Goal: Task Accomplishment & Management: Use online tool/utility

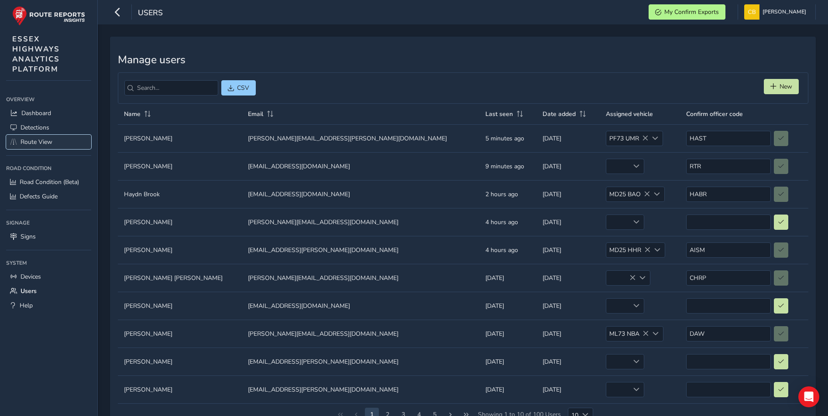
click at [38, 141] on span "Route View" at bounding box center [37, 142] width 32 height 8
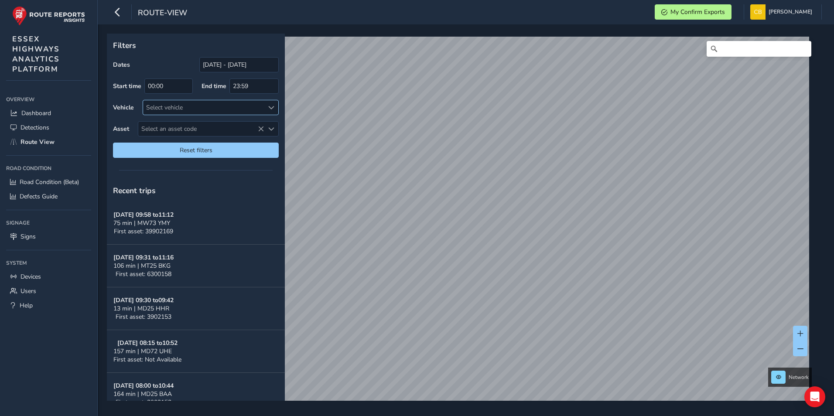
click at [214, 109] on div "Select vehicle" at bounding box center [203, 107] width 121 height 14
click at [240, 61] on input "[DATE] - [DATE]" at bounding box center [238, 64] width 79 height 15
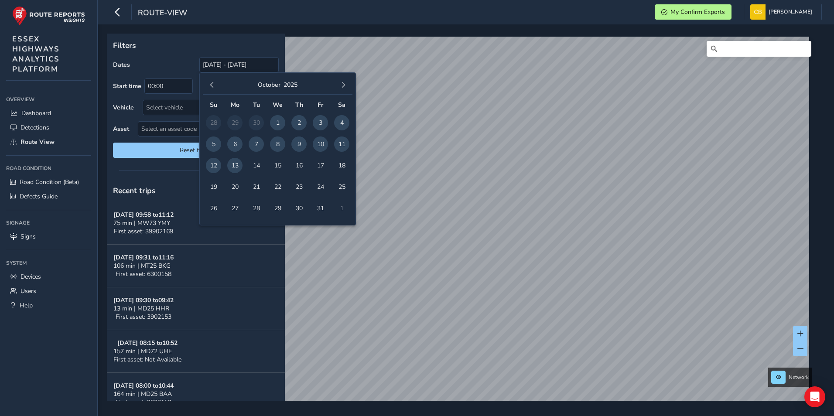
click at [299, 142] on span "9" at bounding box center [298, 144] width 15 height 15
click at [236, 166] on span "13" at bounding box center [234, 165] width 15 height 15
type input "[DATE] - [DATE]"
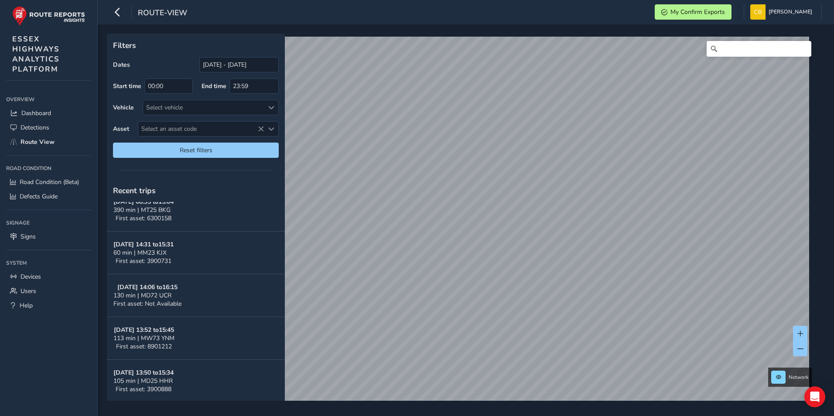
scroll to position [682, 0]
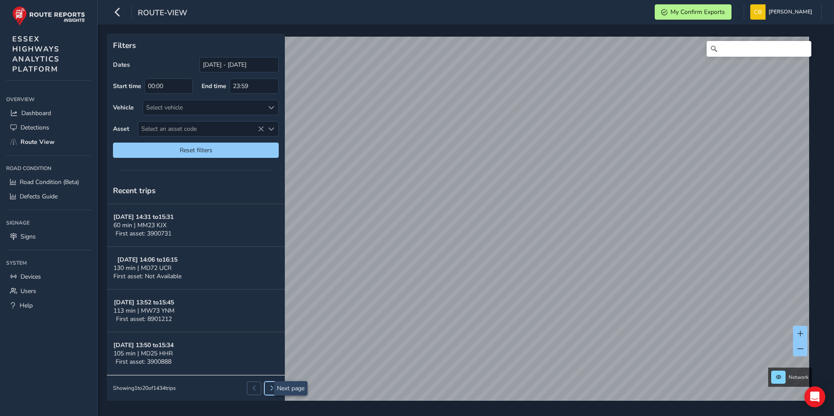
click at [268, 388] on button at bounding box center [271, 388] width 14 height 13
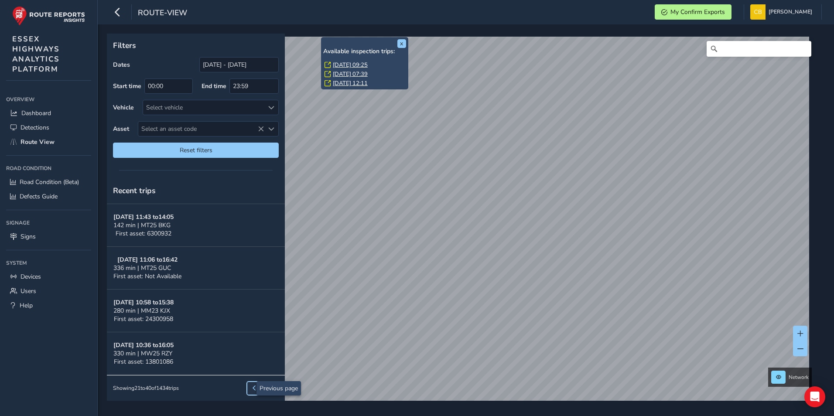
click at [248, 385] on button at bounding box center [254, 388] width 14 height 13
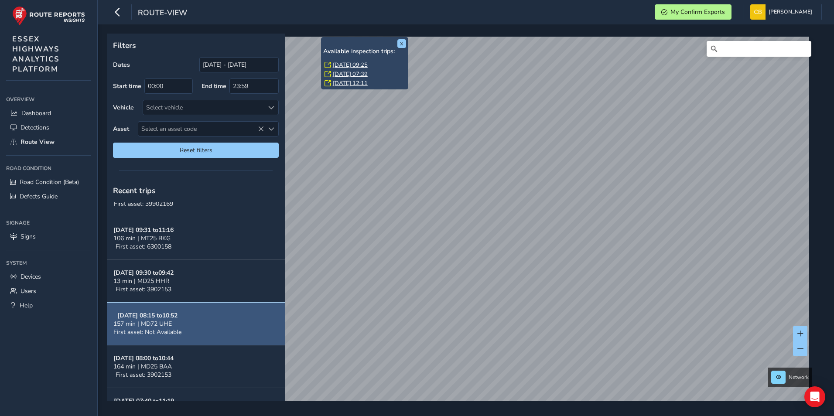
click at [217, 319] on button "[DATE] 08:15 to 10:52 157 min | MD72 UHE First asset: Not Available" at bounding box center [196, 324] width 178 height 43
click at [185, 326] on button "[DATE] 08:15 to 10:52 157 min | MD72 UHE First asset: Not Available" at bounding box center [196, 324] width 178 height 43
click at [161, 327] on span "157 min | MD72 UHE" at bounding box center [142, 324] width 58 height 8
click at [187, 329] on button "[DATE] 08:15 to 10:52 157 min | MD72 UHE First asset: Not Available" at bounding box center [196, 324] width 178 height 43
click at [176, 325] on div "157 min | MD72 UHE" at bounding box center [147, 324] width 68 height 8
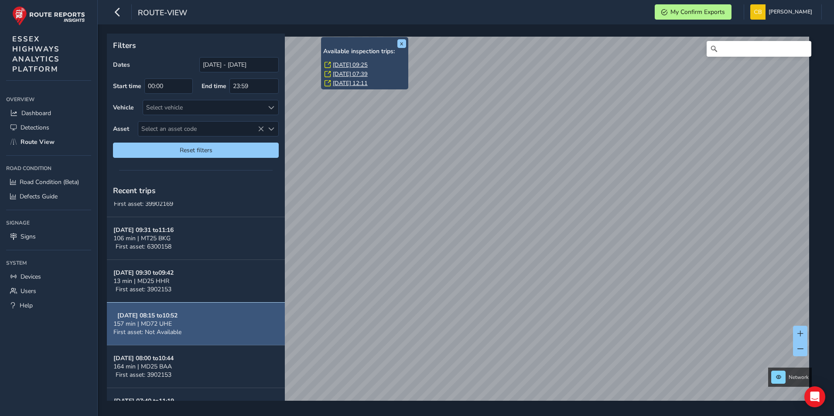
click at [176, 325] on div "157 min | MD72 UHE" at bounding box center [147, 324] width 68 height 8
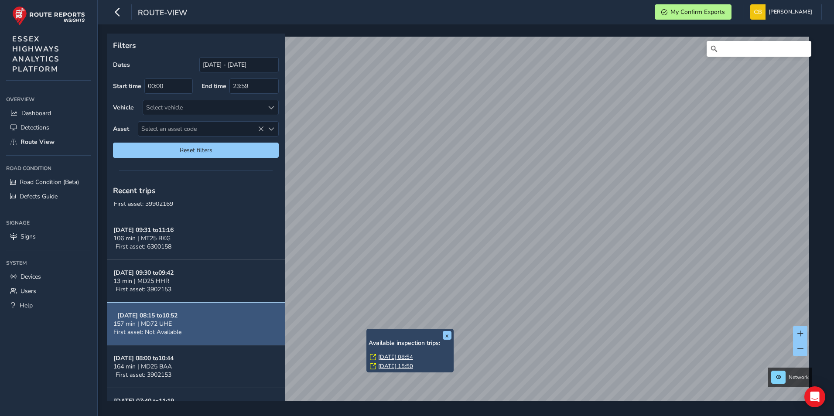
click at [186, 319] on button "[DATE] 08:15 to 10:52 157 min | MD72 UHE First asset: Not Available" at bounding box center [196, 324] width 178 height 43
click at [176, 320] on button "[DATE] 08:15 to 10:52 157 min | MD72 UHE First asset: Not Available" at bounding box center [196, 324] width 178 height 43
click at [176, 319] on strong "[DATE] 08:15 to 10:52" at bounding box center [147, 315] width 60 height 8
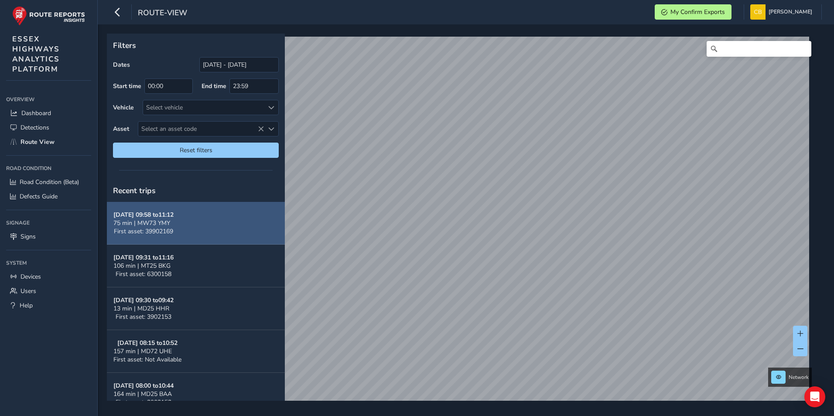
click at [191, 226] on button "[DATE] 09:58 to 11:12 75 min | MW73 YMY First asset: 39902169" at bounding box center [196, 223] width 178 height 43
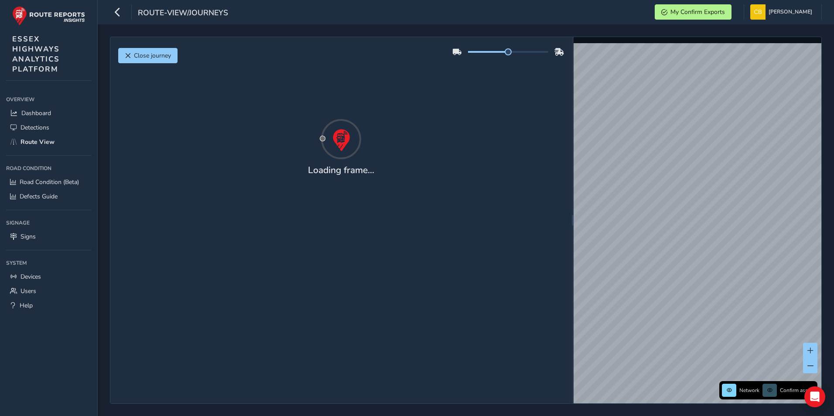
click at [189, 222] on div "Close journey Loading frame..." at bounding box center [341, 220] width 462 height 366
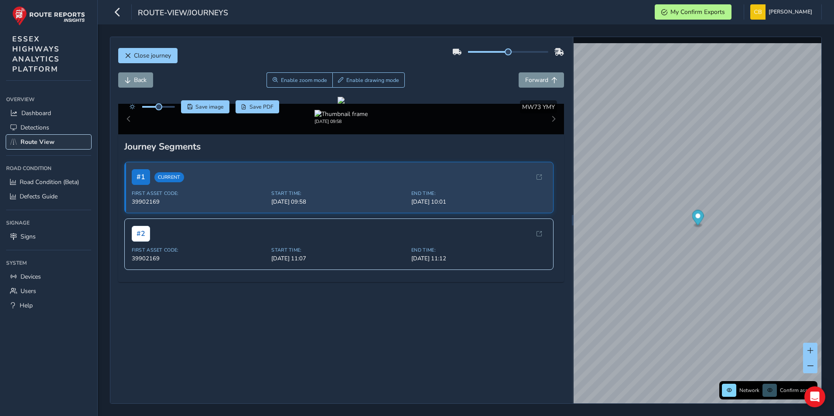
click at [50, 140] on span "Route View" at bounding box center [38, 142] width 34 height 8
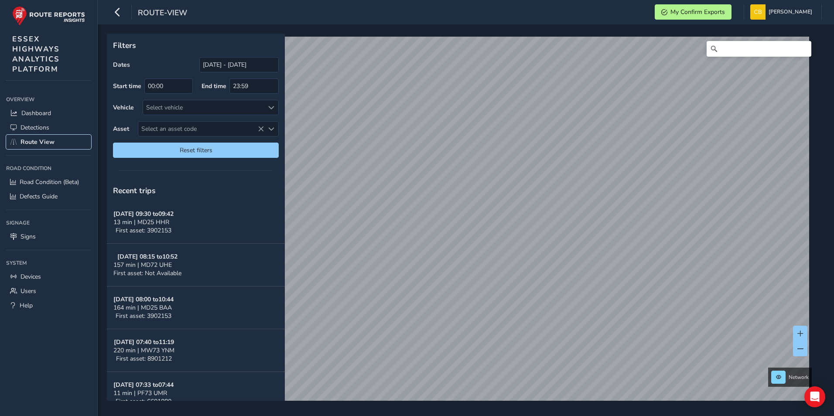
scroll to position [87, 0]
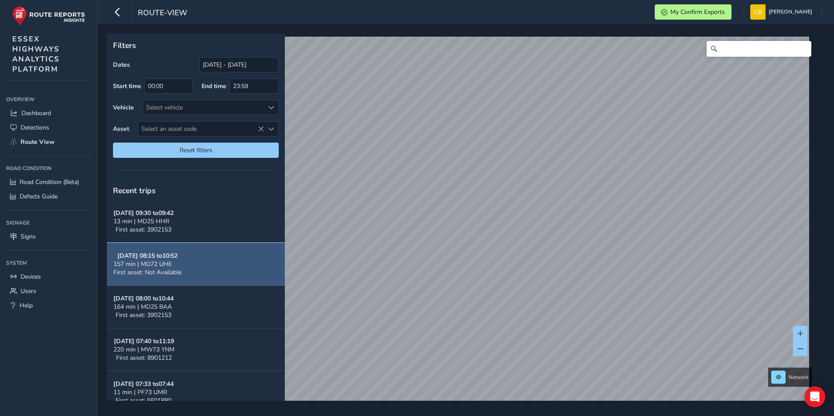
click at [157, 264] on span "157 min | MD72 UHE" at bounding box center [142, 264] width 58 height 8
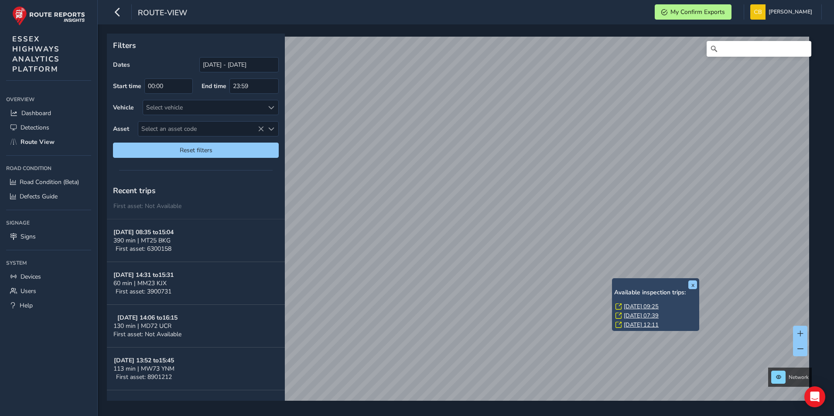
scroll to position [682, 0]
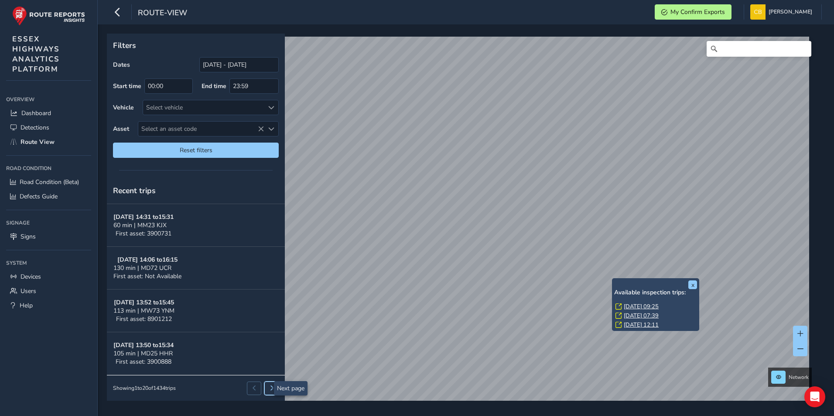
click at [269, 388] on span at bounding box center [271, 388] width 5 height 5
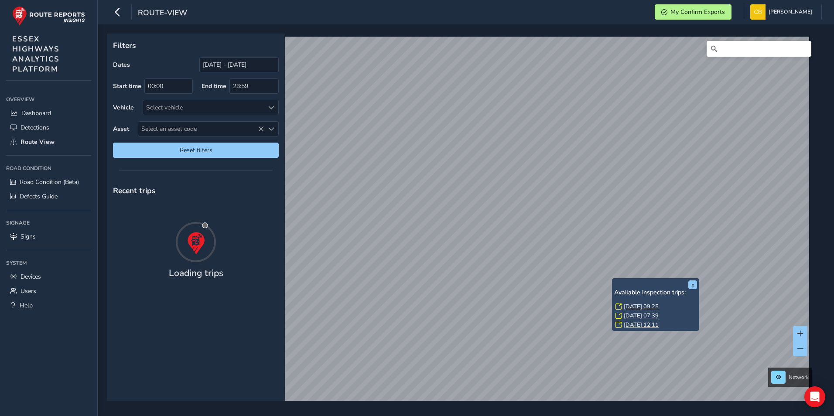
scroll to position [0, 0]
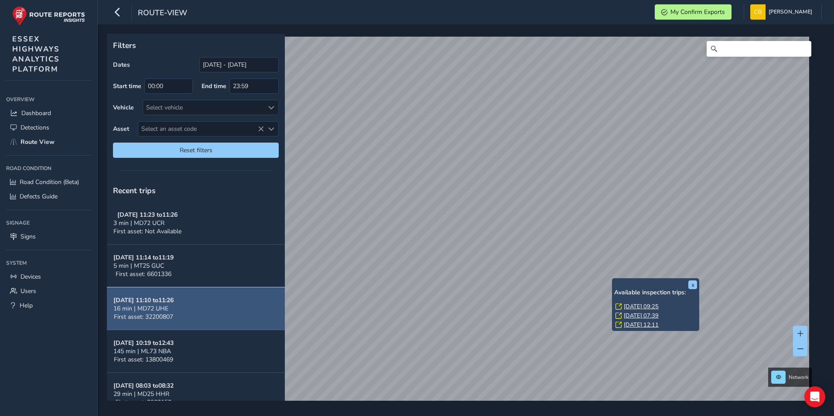
click at [168, 309] on span "16 min | MD72 UHE" at bounding box center [140, 309] width 55 height 8
